Goal: Transaction & Acquisition: Purchase product/service

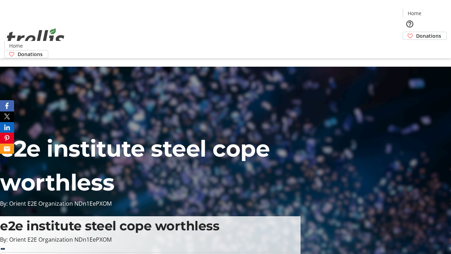
click at [416, 32] on span "Donations" at bounding box center [428, 35] width 25 height 7
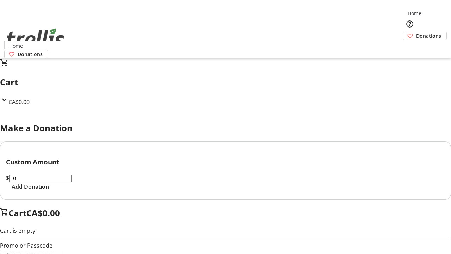
click at [49, 191] on span "Add Donation" at bounding box center [30, 186] width 37 height 8
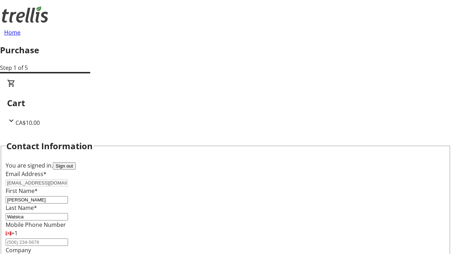
scroll to position [114, 0]
select select "BC"
select select "CA"
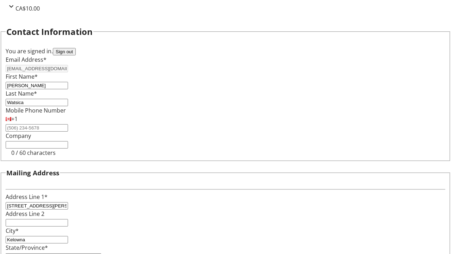
type input "V1Y 0C2"
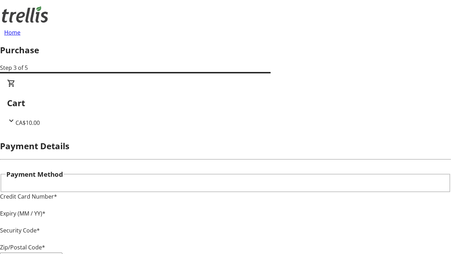
type input "V1Y 0C2"
